Goal: Check status: Check status

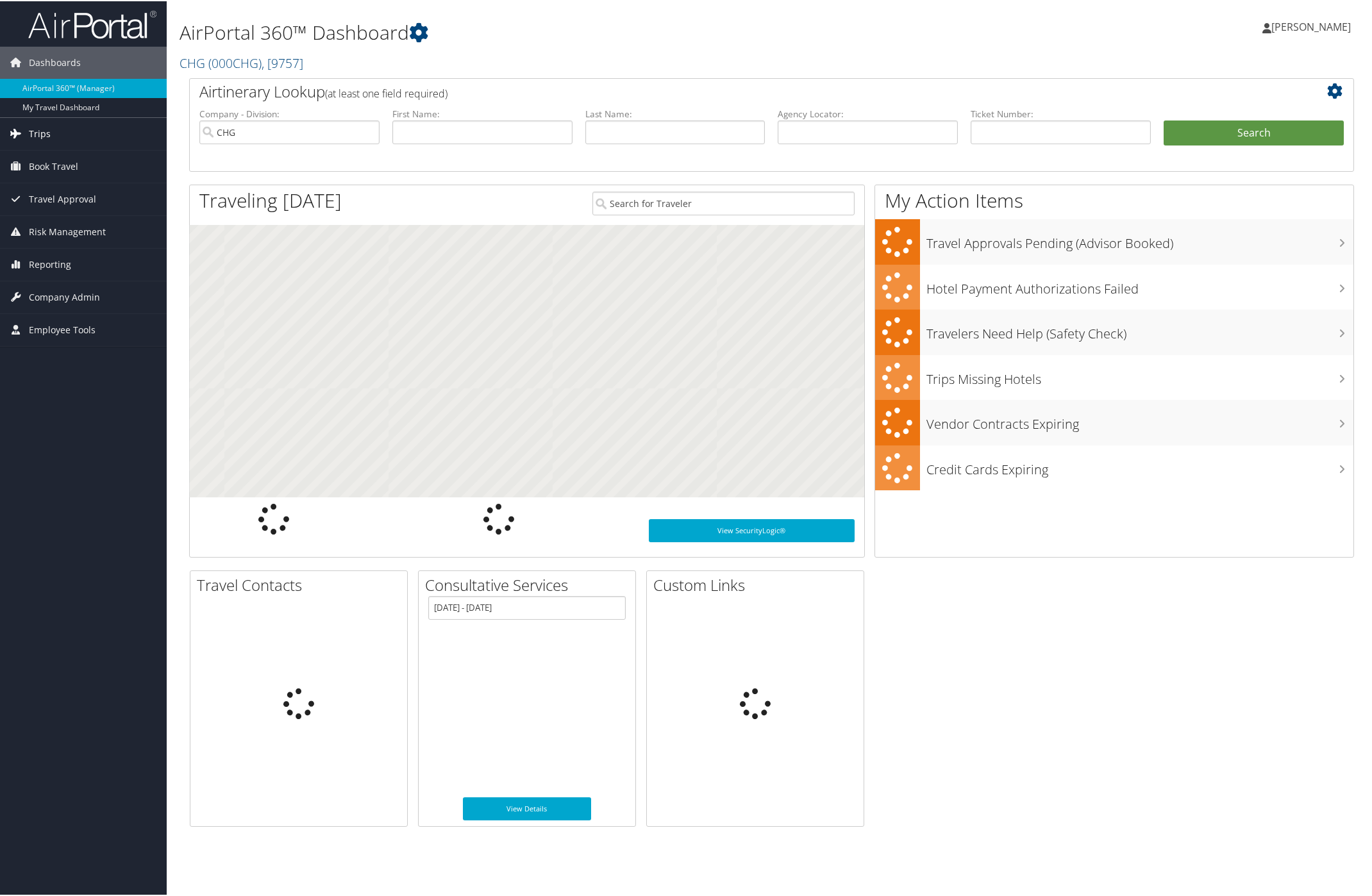
click at [36, 123] on span "Trips" at bounding box center [40, 132] width 22 height 32
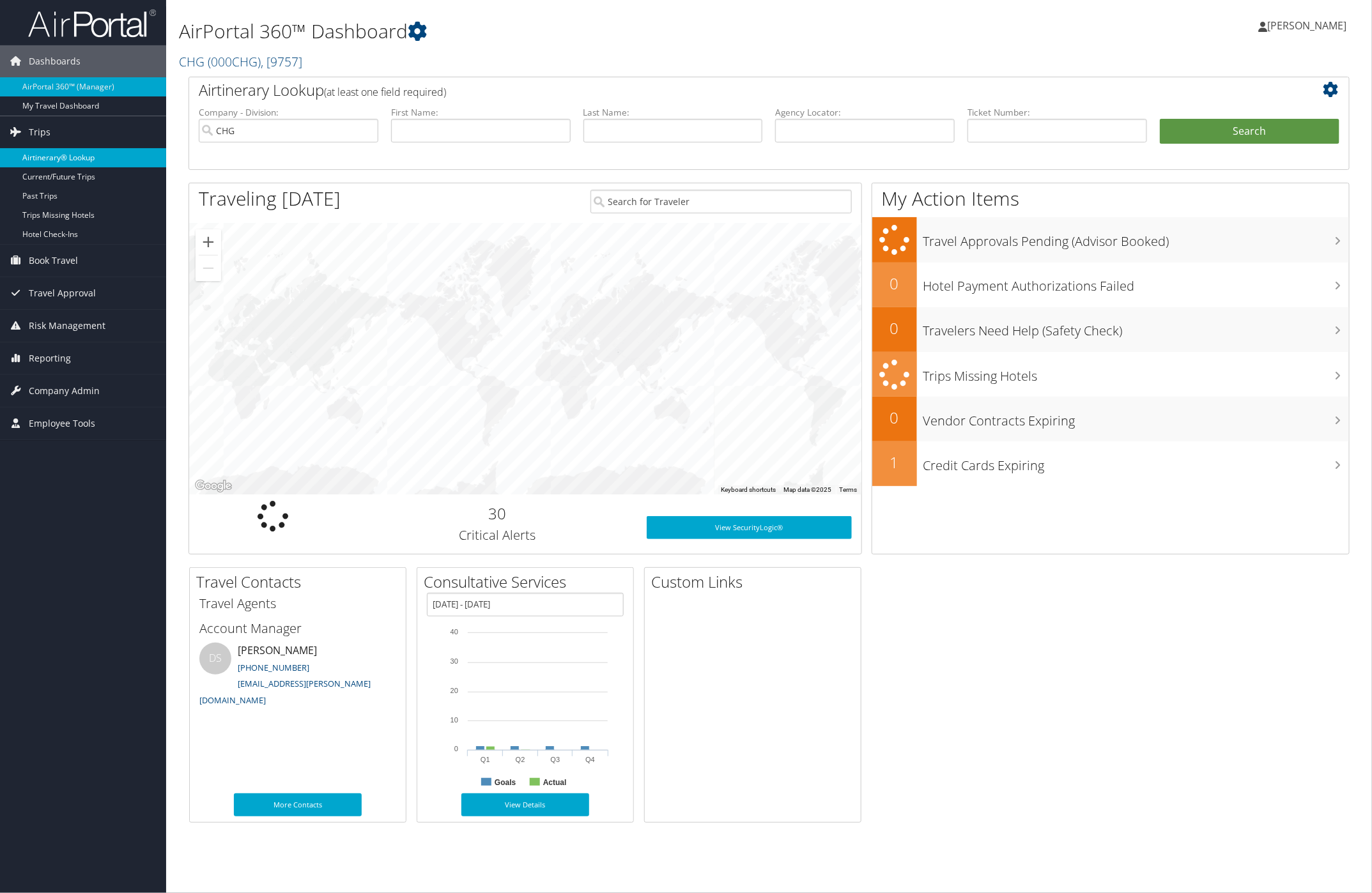
click at [71, 154] on link "Airtinerary® Lookup" at bounding box center [83, 158] width 166 height 19
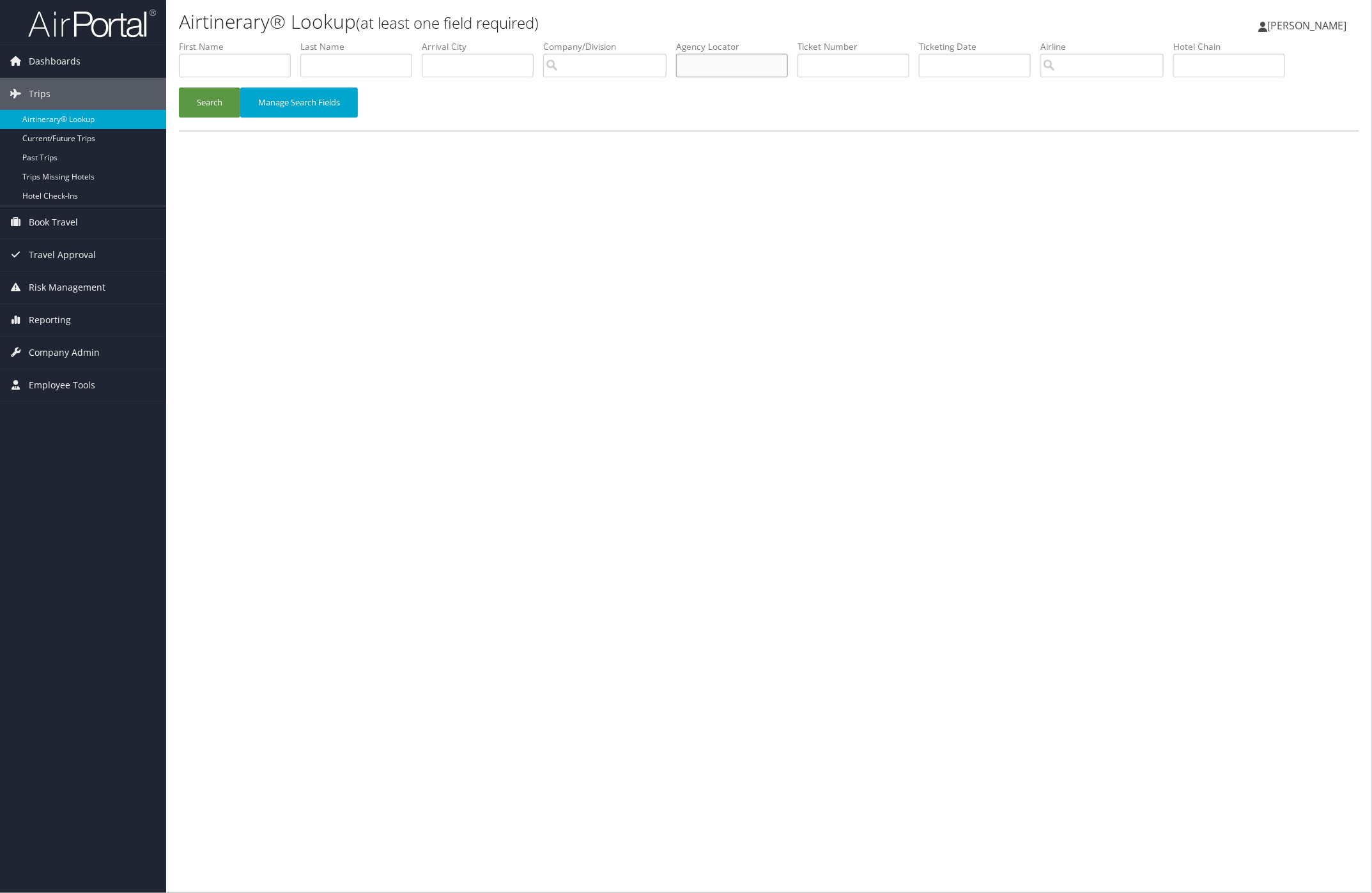
click at [712, 64] on input "text" at bounding box center [732, 66] width 112 height 24
paste input "YKOIHJ"
type input "YKOIHJ"
click at [212, 105] on button "Search" at bounding box center [210, 102] width 61 height 30
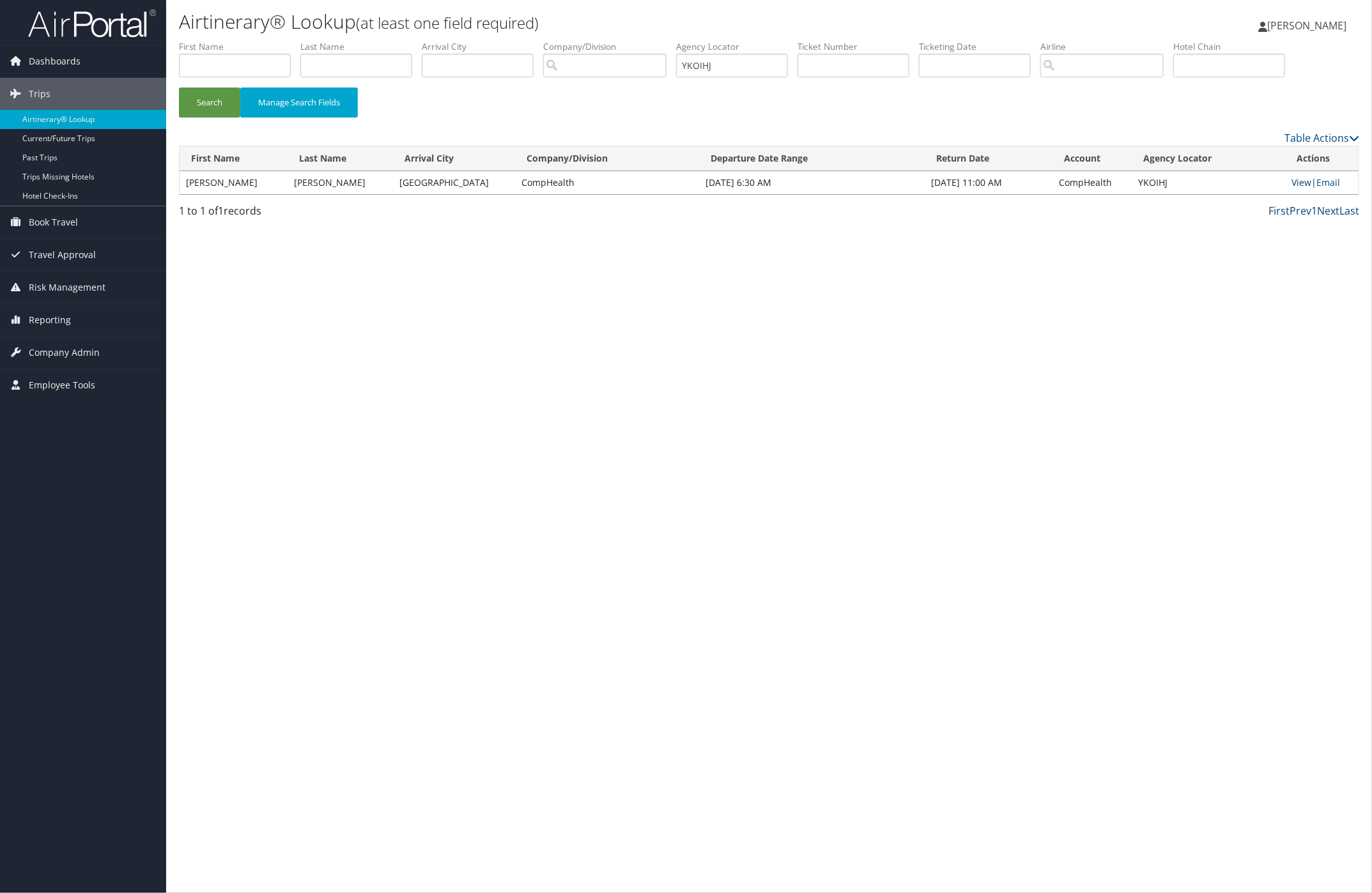
click at [1304, 178] on link "View" at bounding box center [1301, 182] width 20 height 12
